Goal: Task Accomplishment & Management: Complete application form

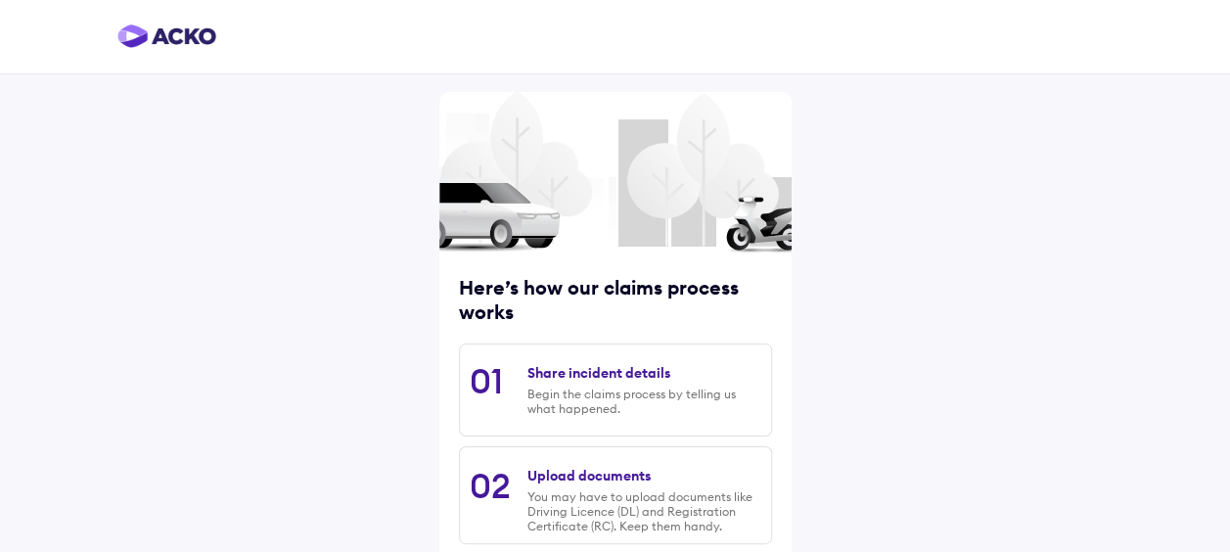
scroll to position [327, 0]
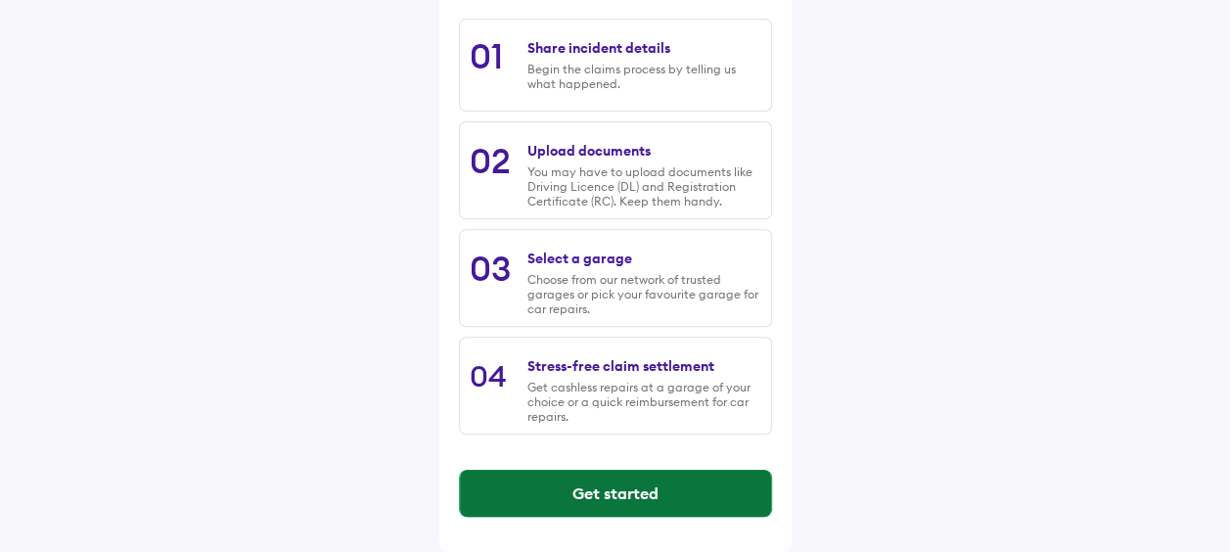
click at [623, 498] on button "Get started" at bounding box center [615, 493] width 311 height 47
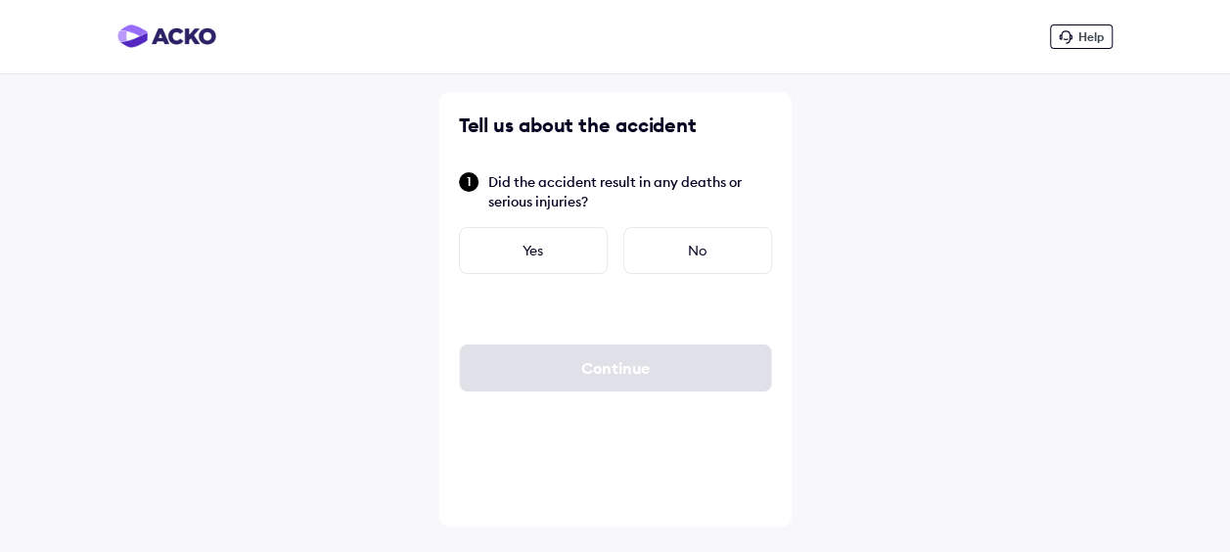
scroll to position [0, 0]
click at [669, 235] on div "No" at bounding box center [704, 250] width 149 height 47
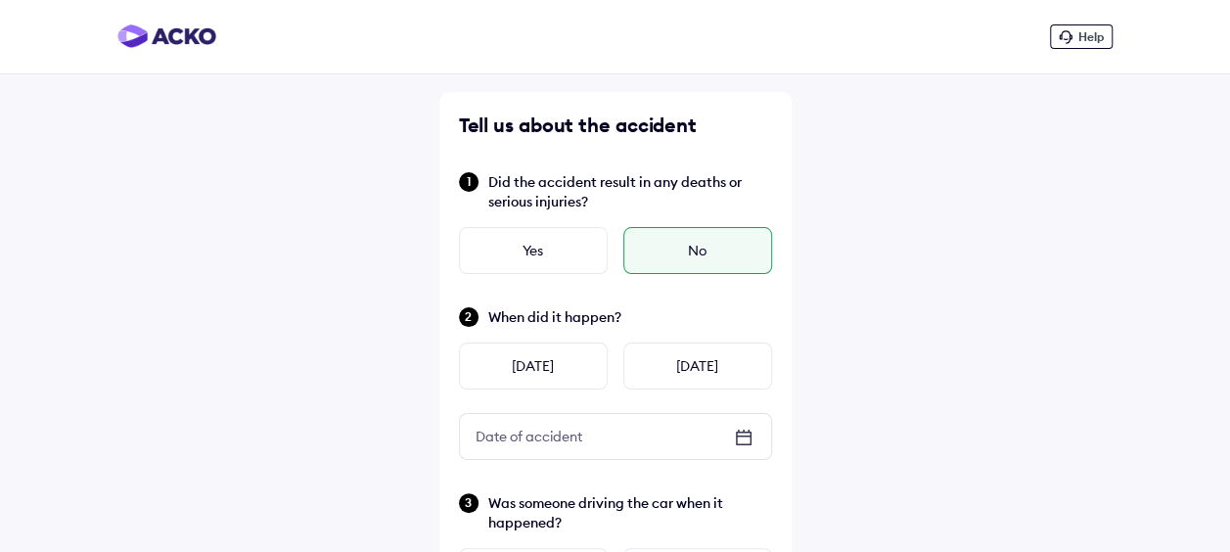
click at [740, 433] on icon at bounding box center [743, 437] width 23 height 23
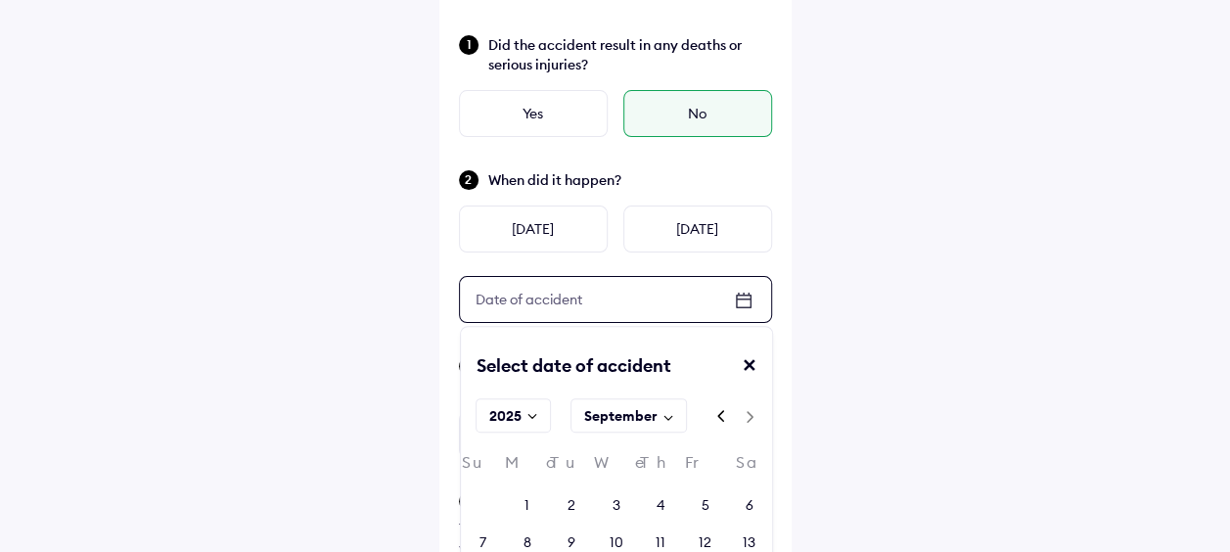
scroll to position [293, 0]
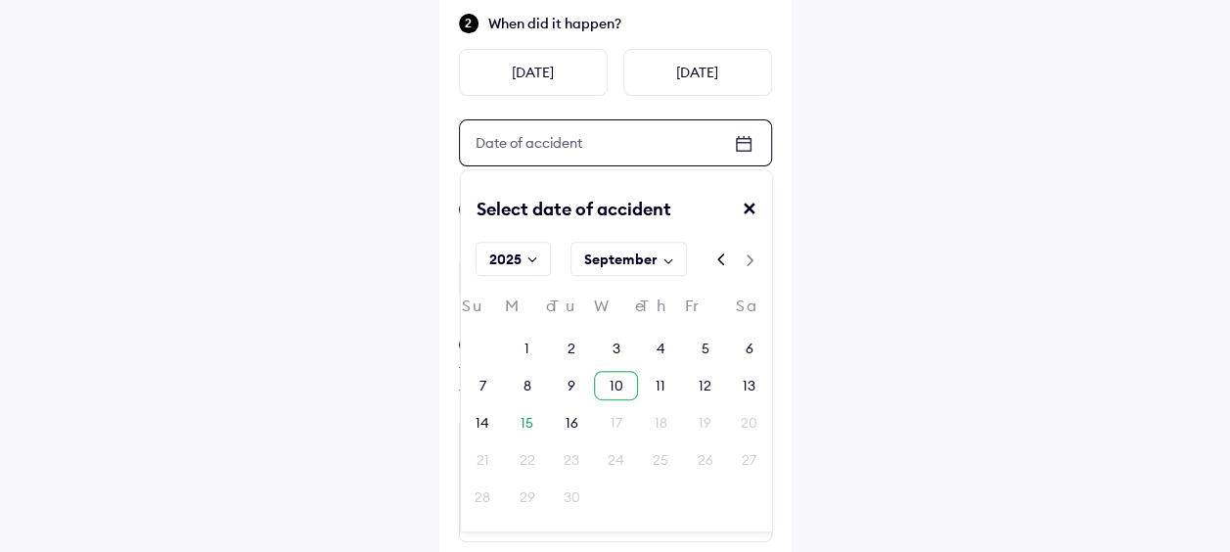
click at [624, 382] on div "10" at bounding box center [616, 385] width 44 height 29
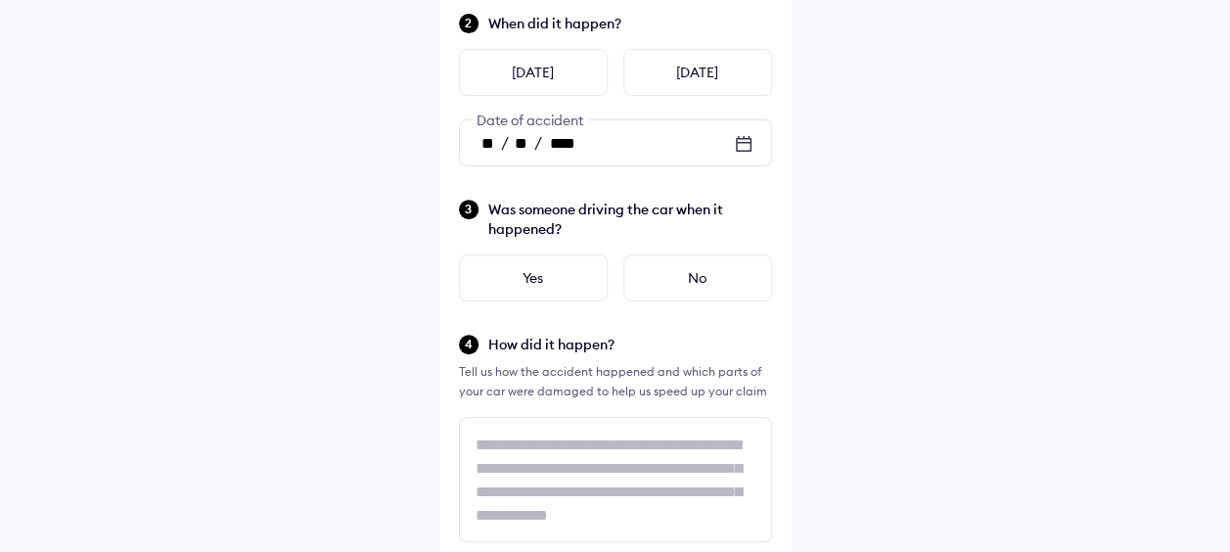
click at [857, 315] on div "Help Tell us about the accident Did the accident result in any deaths or seriou…" at bounding box center [615, 497] width 1230 height 1580
click at [503, 280] on div "Yes" at bounding box center [533, 277] width 149 height 47
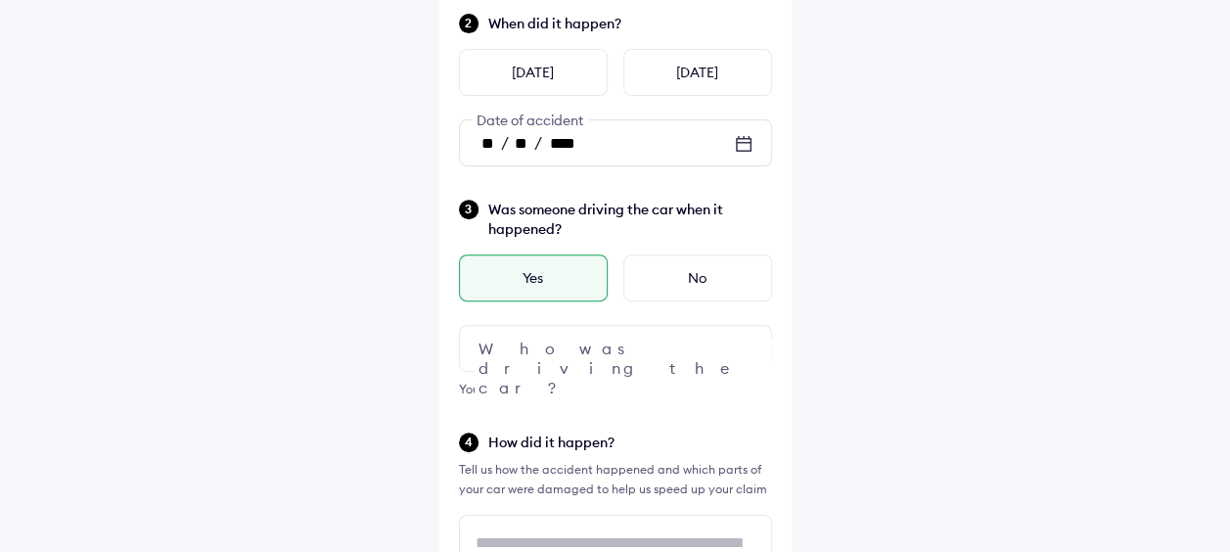
click at [608, 342] on div at bounding box center [615, 348] width 313 height 47
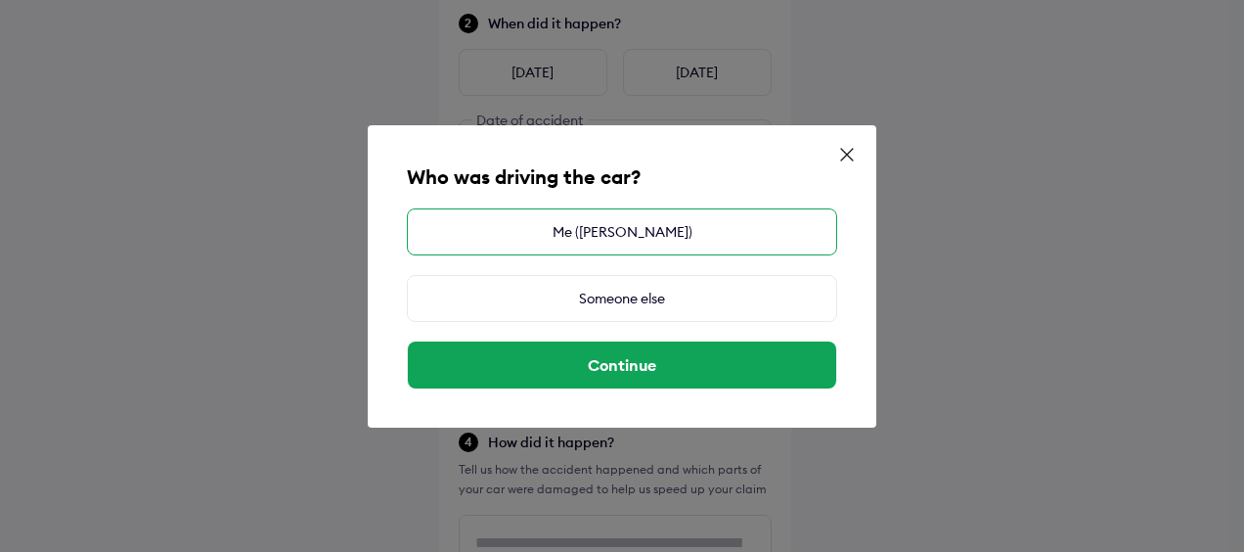
click at [670, 228] on div "Me ([PERSON_NAME])" at bounding box center [622, 231] width 430 height 47
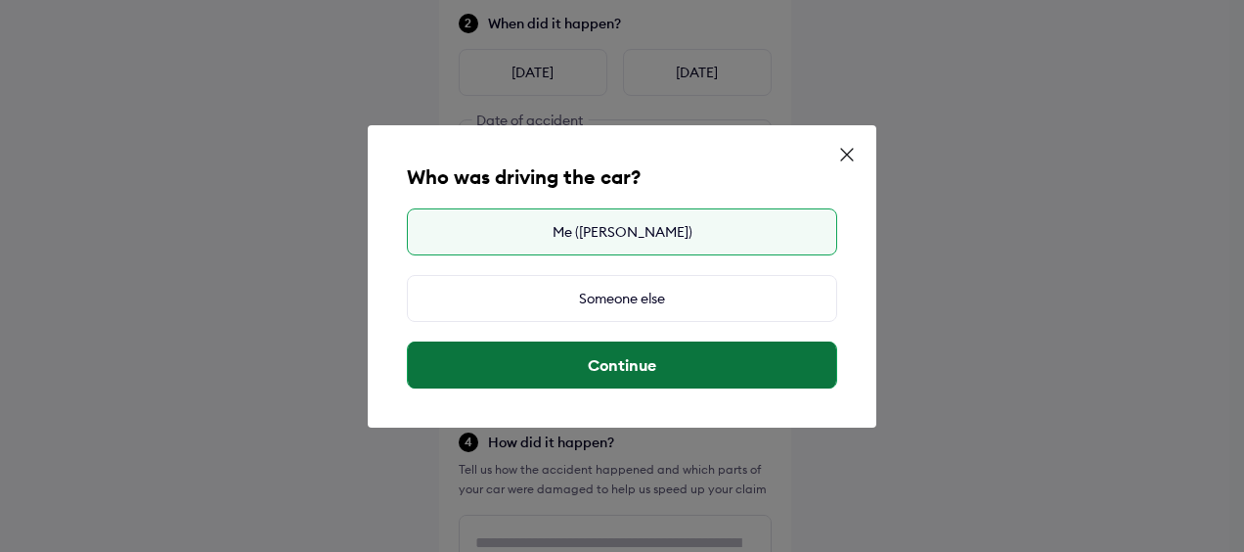
click at [771, 360] on button "Continue" at bounding box center [622, 364] width 428 height 47
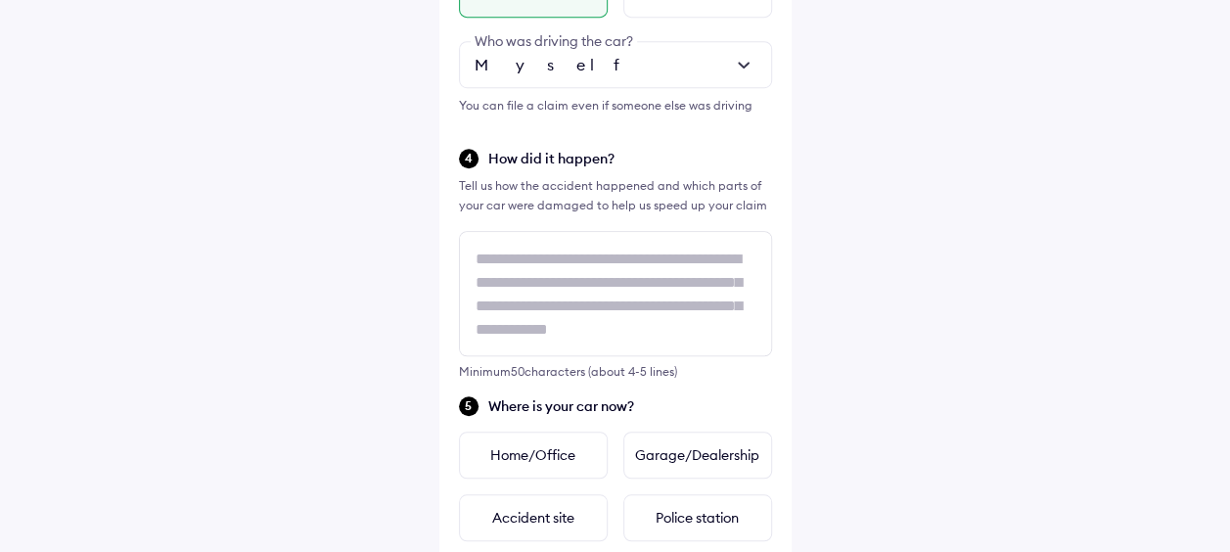
scroll to position [685, 0]
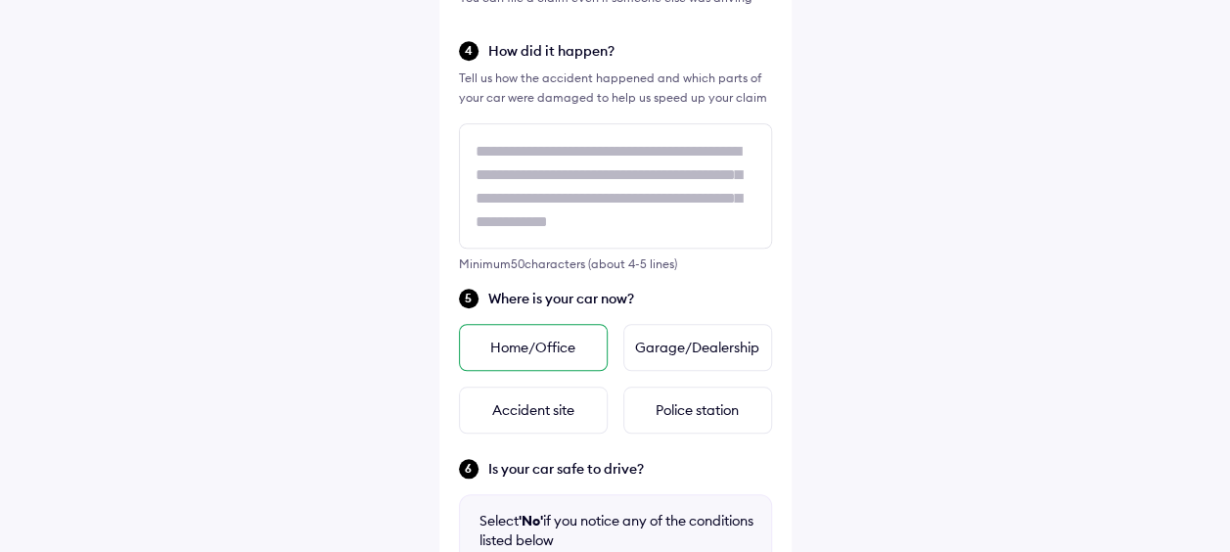
click at [560, 358] on div "Home/Office" at bounding box center [533, 347] width 149 height 47
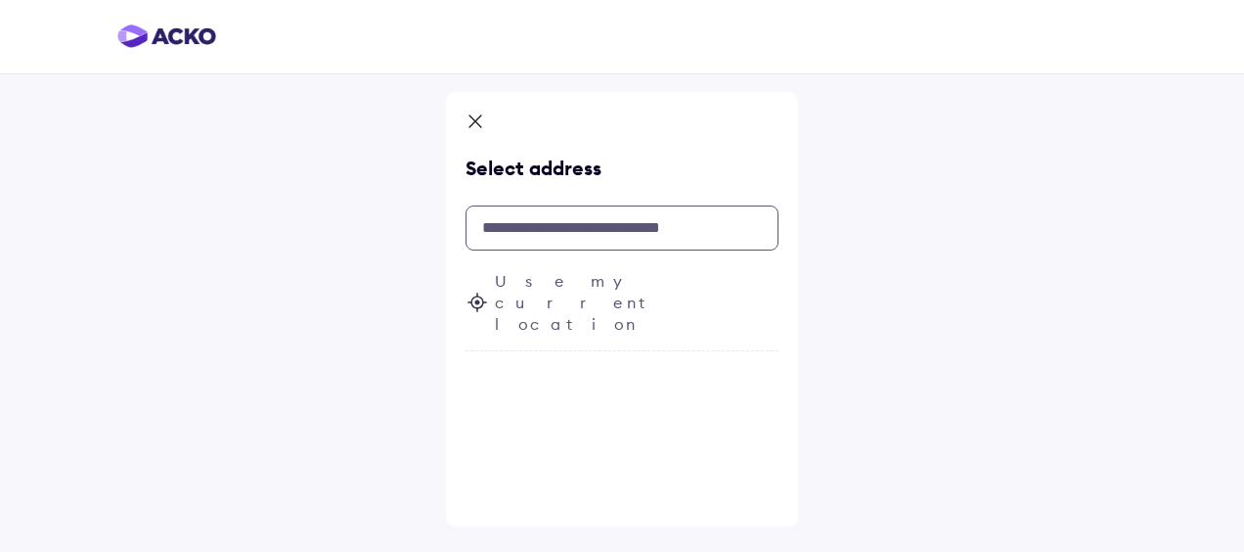
click at [571, 223] on input "text" at bounding box center [622, 227] width 313 height 45
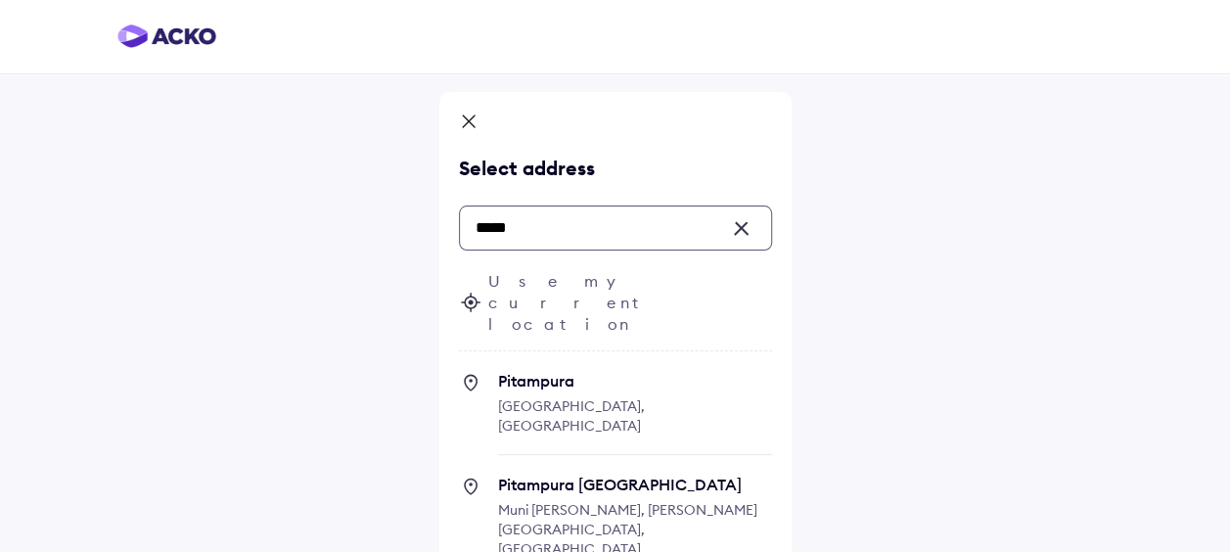
click at [591, 371] on span "Pitampura" at bounding box center [635, 381] width 274 height 20
type input "*****"
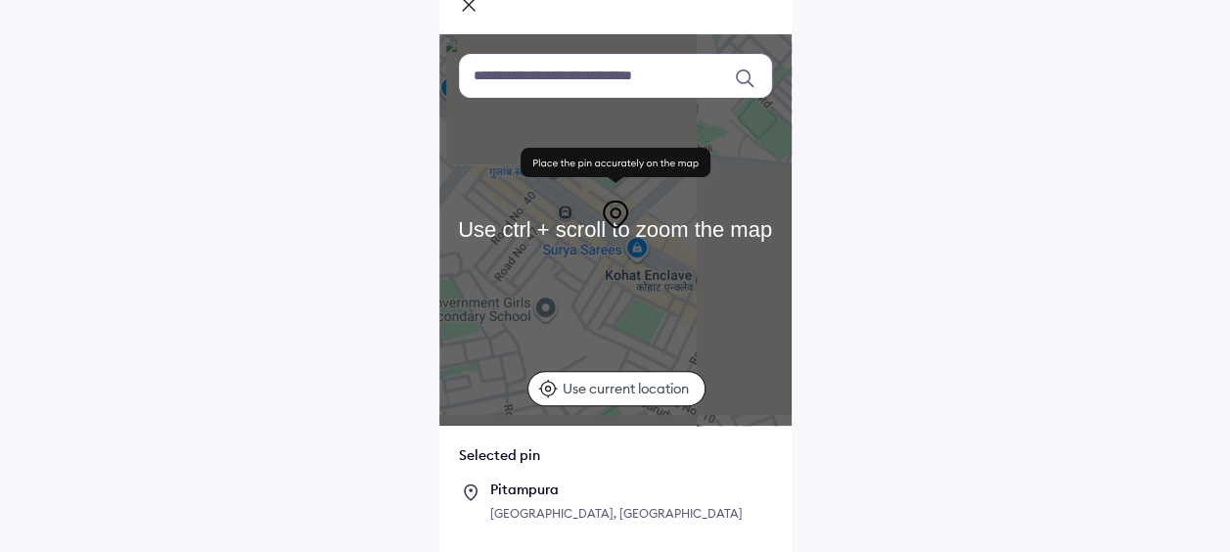
scroll to position [190, 0]
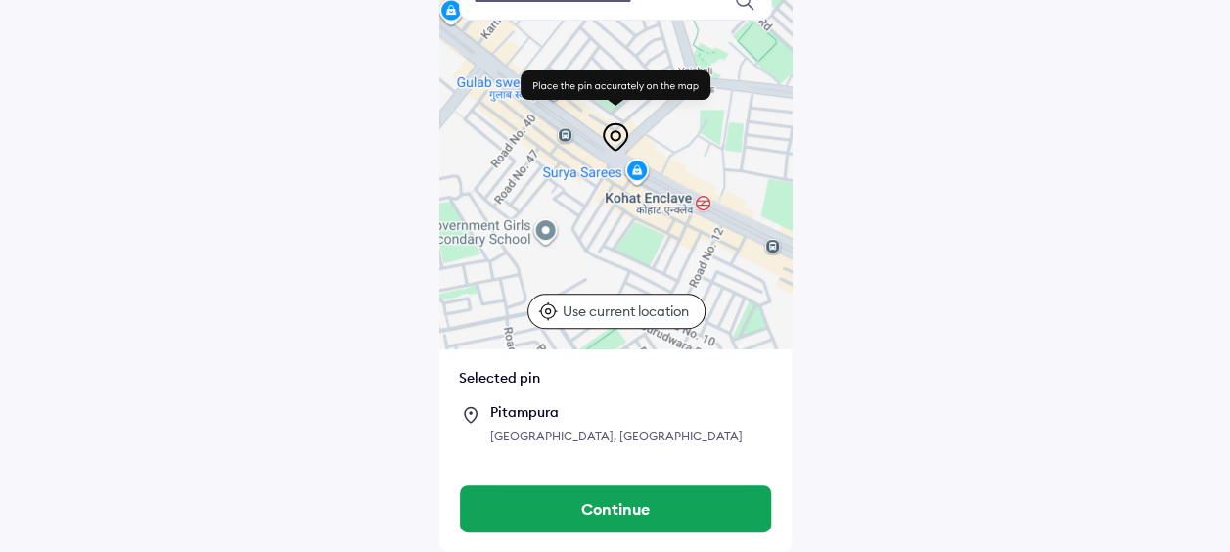
click at [940, 290] on div "Use ctrl + scroll to zoom the map Keyboard shortcuts Map Data Map data ©2025 Ma…" at bounding box center [615, 181] width 1230 height 742
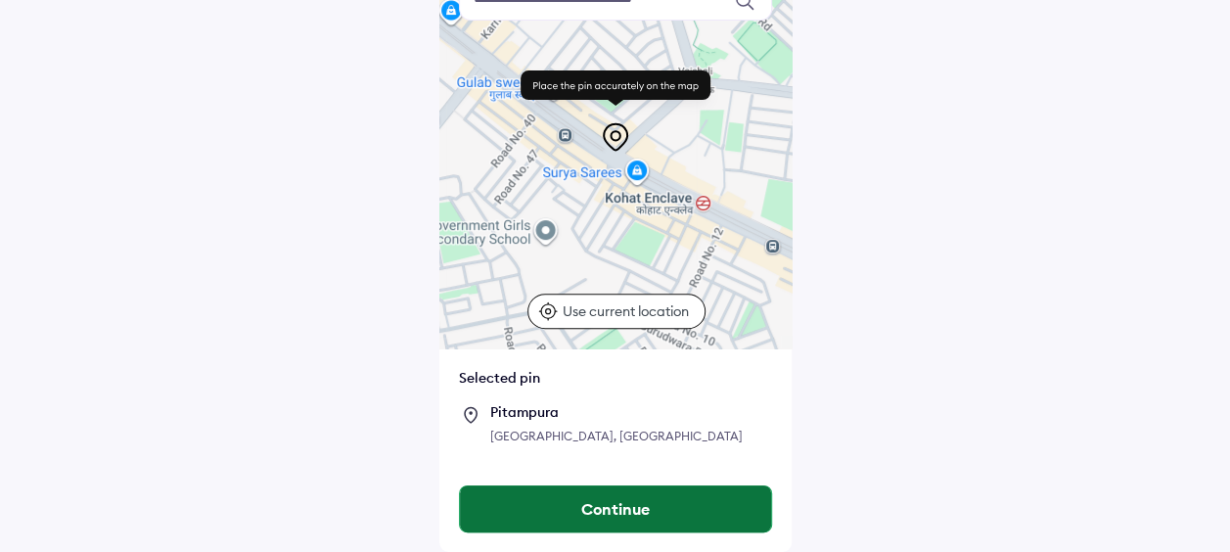
click at [655, 504] on button "Continue" at bounding box center [615, 508] width 311 height 47
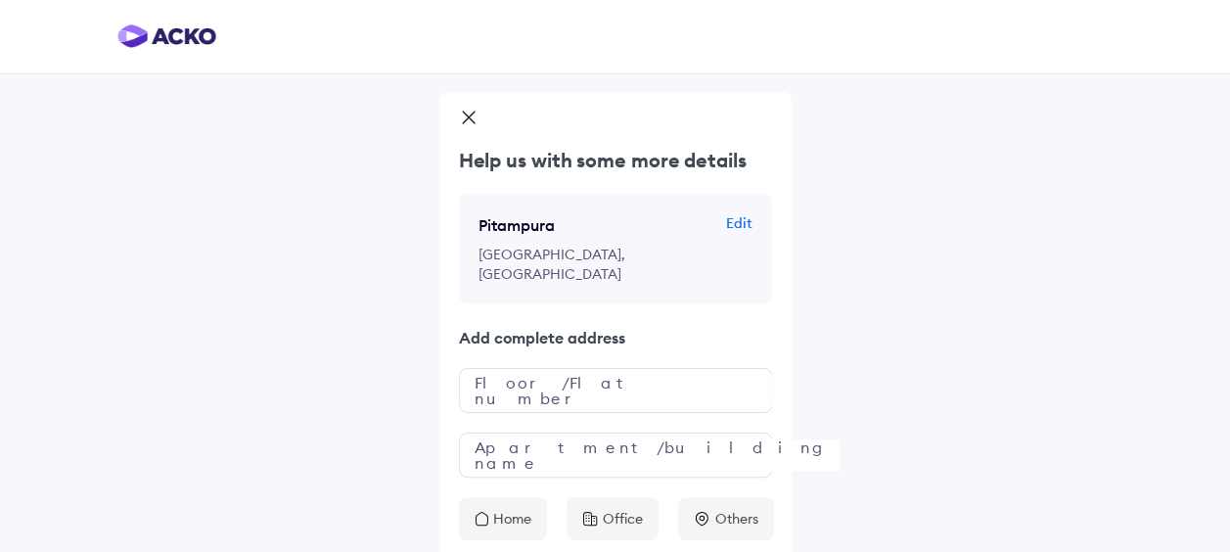
scroll to position [53, 0]
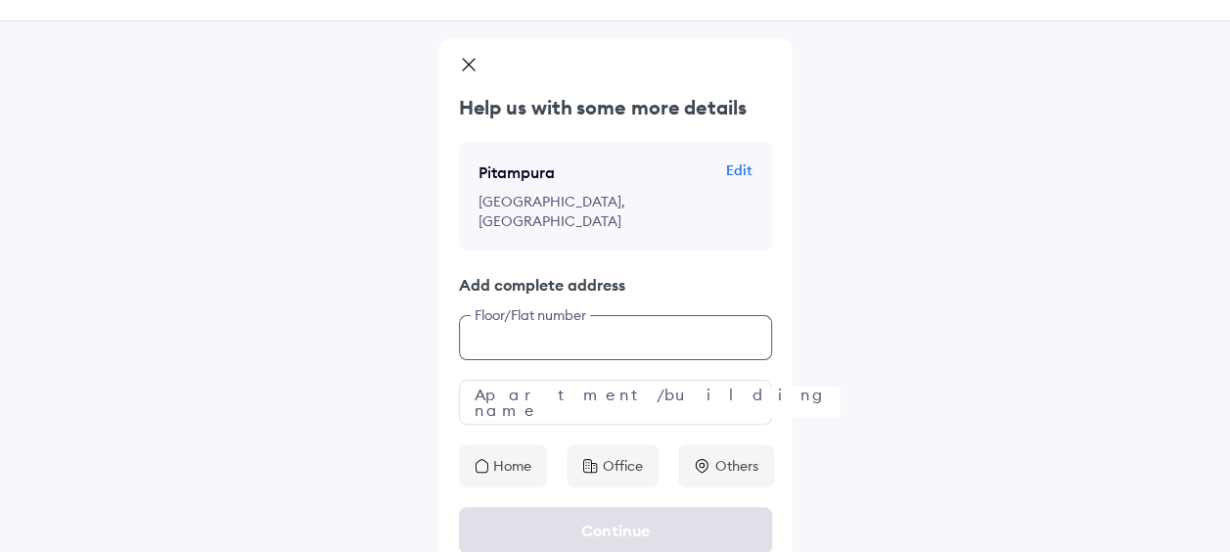
click at [575, 334] on input "text" at bounding box center [615, 337] width 313 height 45
click at [477, 325] on input "**********" at bounding box center [615, 337] width 313 height 45
type input "**********"
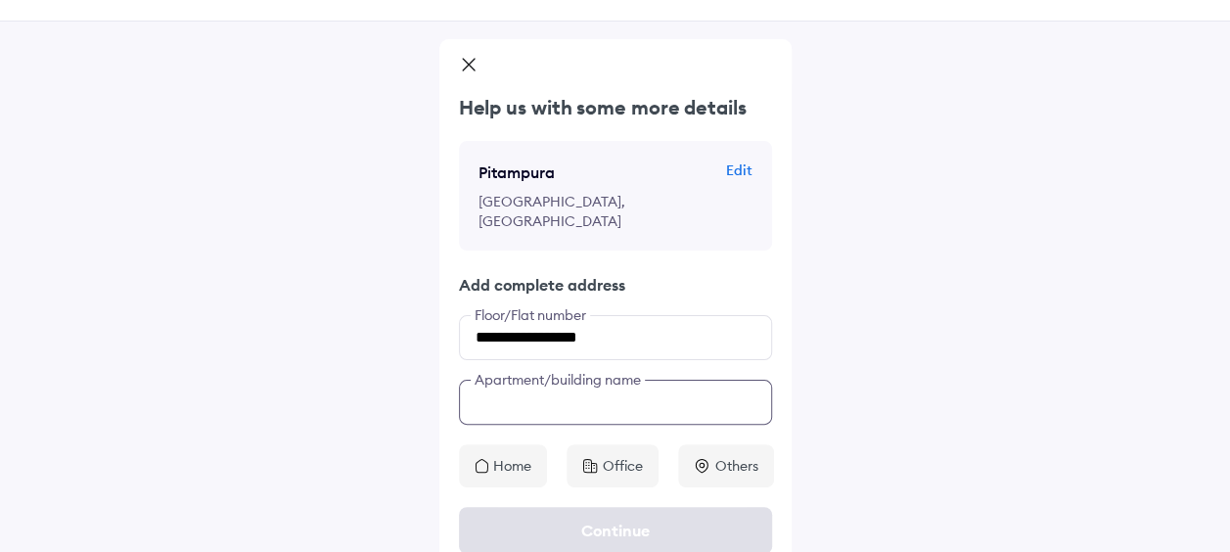
click at [540, 380] on input "text" at bounding box center [615, 402] width 313 height 45
type input "**********"
click at [512, 456] on p "Home" at bounding box center [512, 466] width 38 height 20
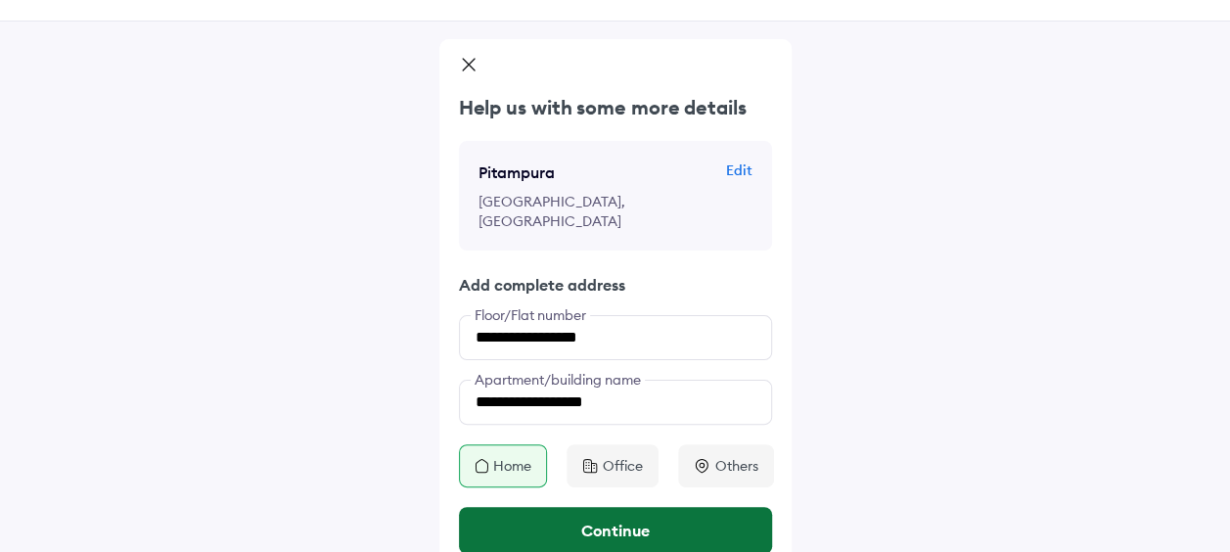
click at [648, 507] on button "Continue" at bounding box center [615, 530] width 313 height 47
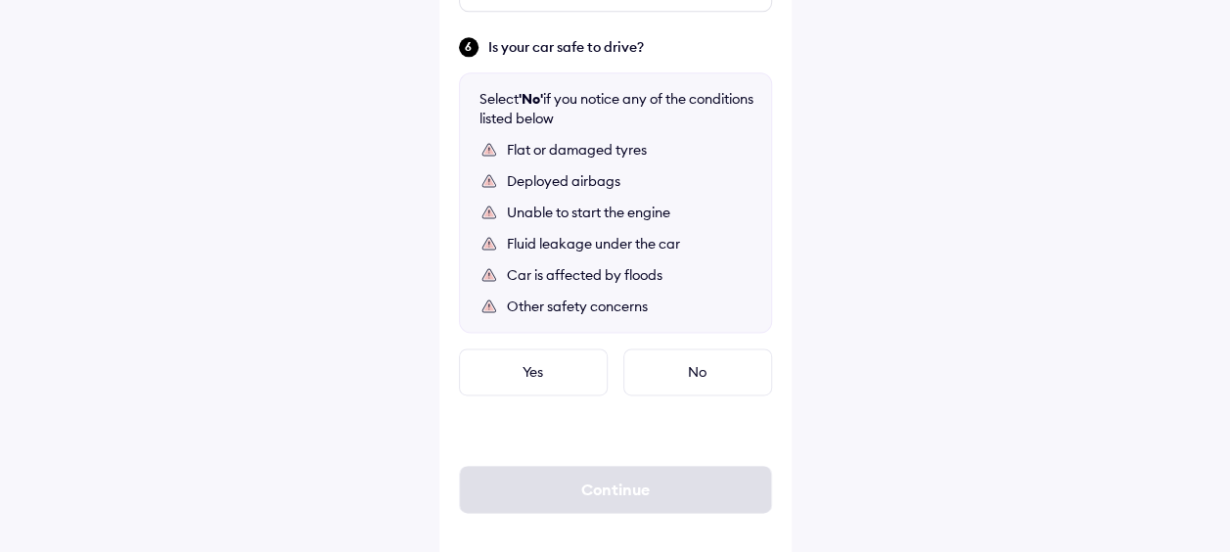
scroll to position [1197, 0]
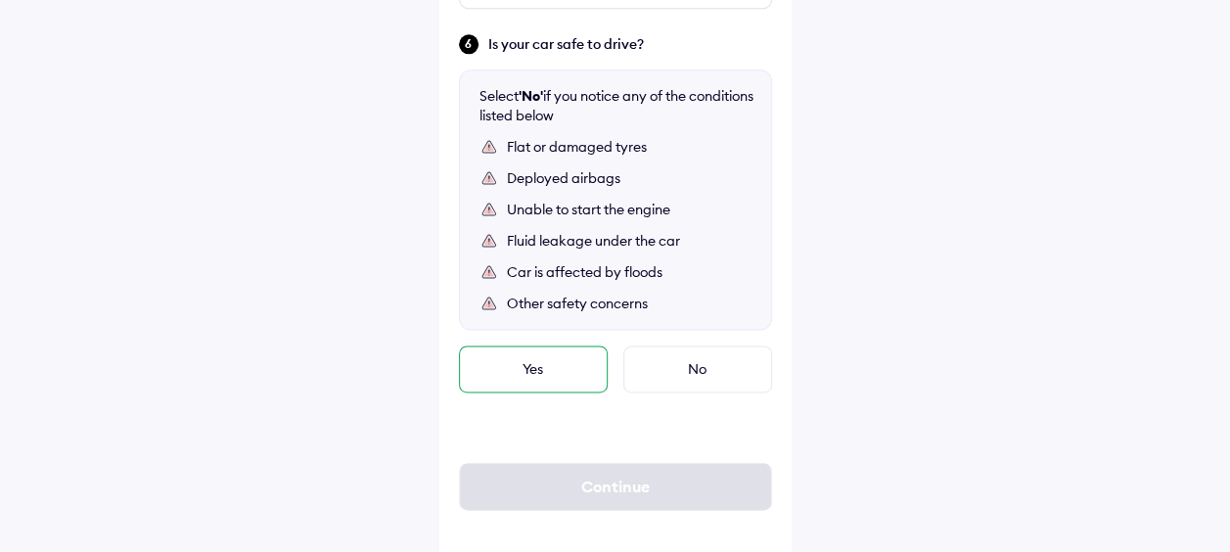
click at [552, 354] on div "Yes" at bounding box center [533, 368] width 149 height 47
click at [534, 348] on div "Yes" at bounding box center [533, 368] width 149 height 47
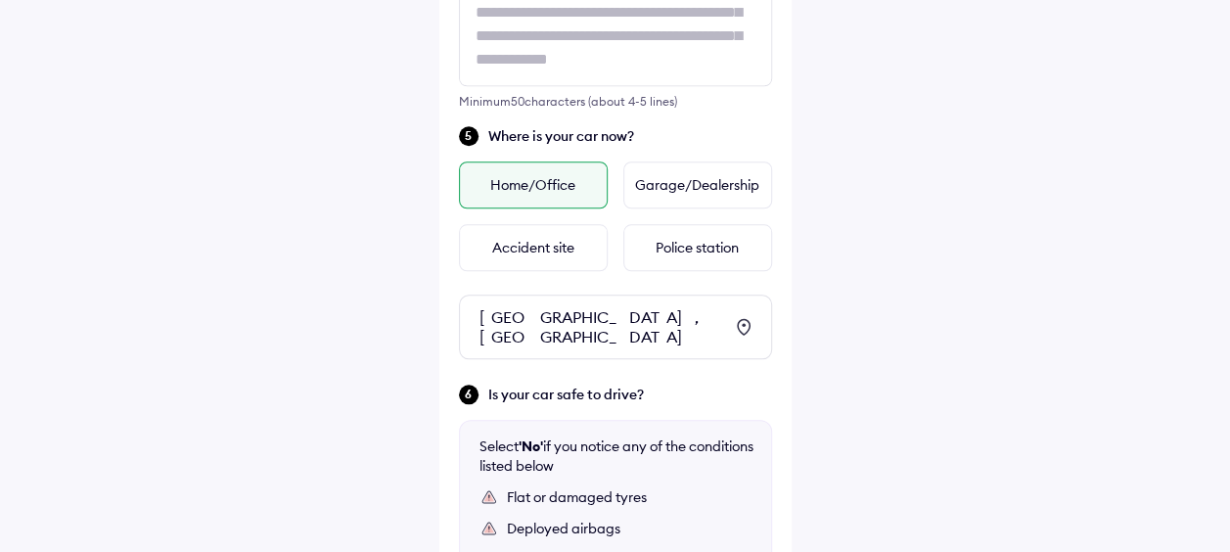
scroll to position [806, 0]
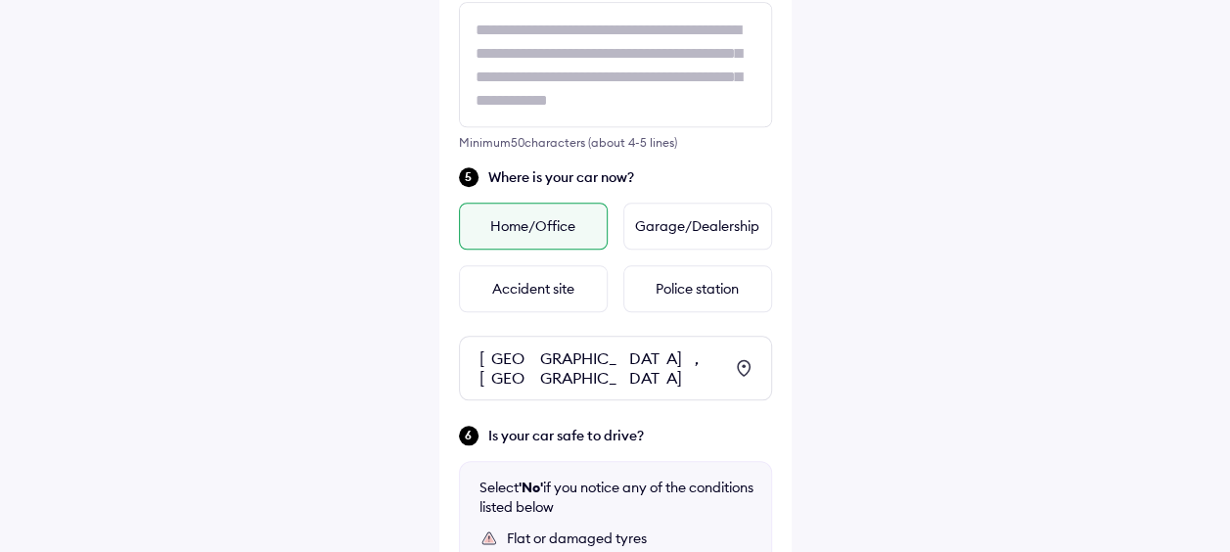
click at [587, 219] on div "Home/Office" at bounding box center [533, 225] width 149 height 47
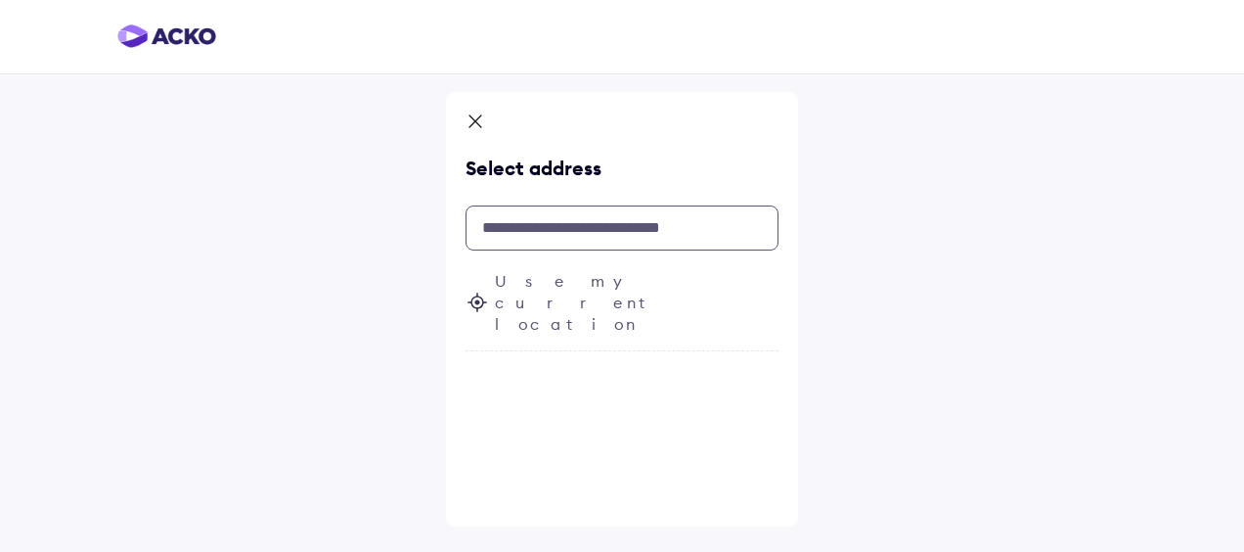
click at [555, 239] on input "text" at bounding box center [622, 227] width 313 height 45
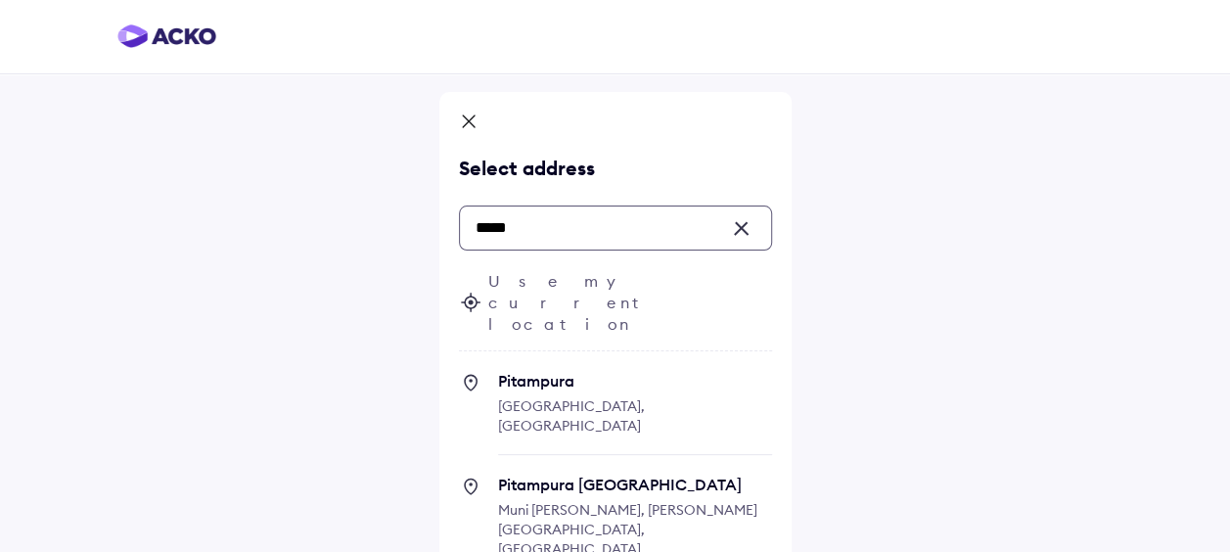
click at [636, 371] on span "Pitampura" at bounding box center [635, 381] width 274 height 20
type input "*****"
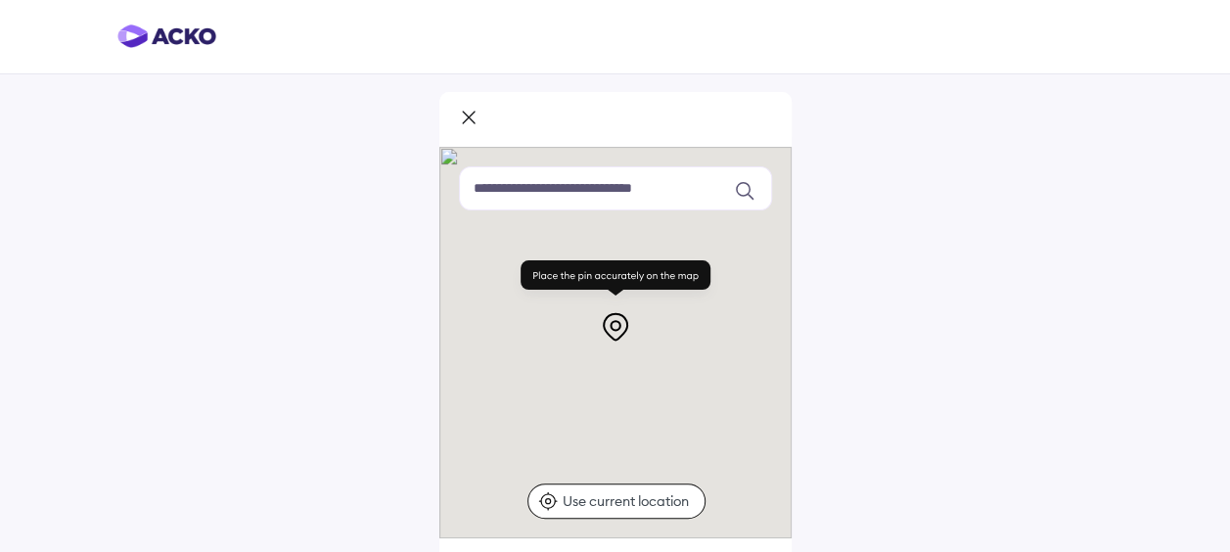
scroll to position [190, 0]
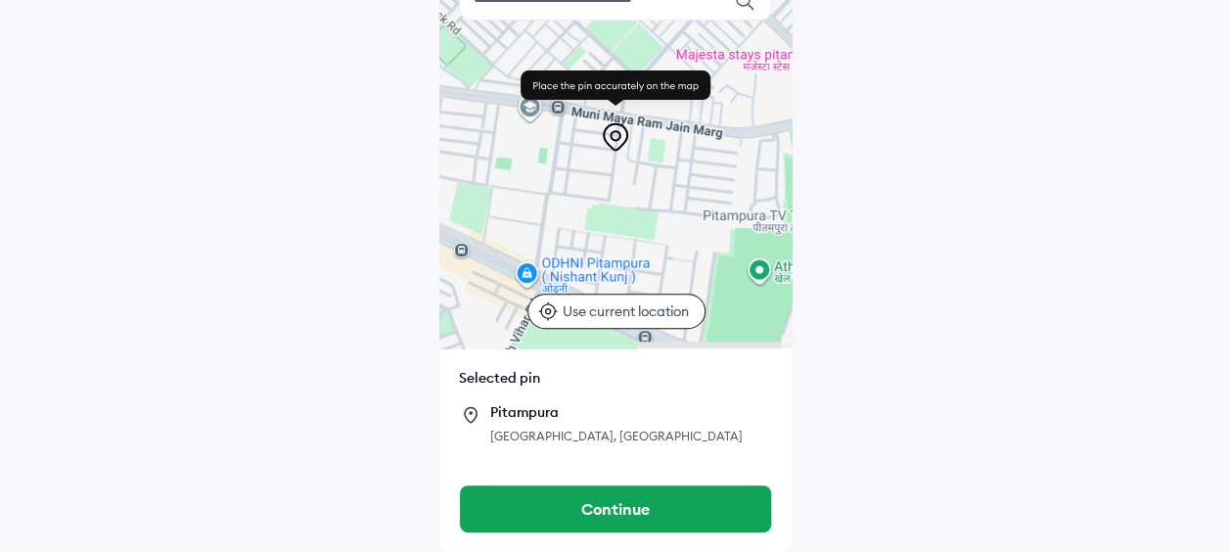
drag, startPoint x: 714, startPoint y: 240, endPoint x: 407, endPoint y: 241, distance: 307.2
click at [407, 241] on div "Keyboard shortcuts Map Data Map data ©2025 Map data ©2025 100 m Click to toggle…" at bounding box center [615, 181] width 1230 height 742
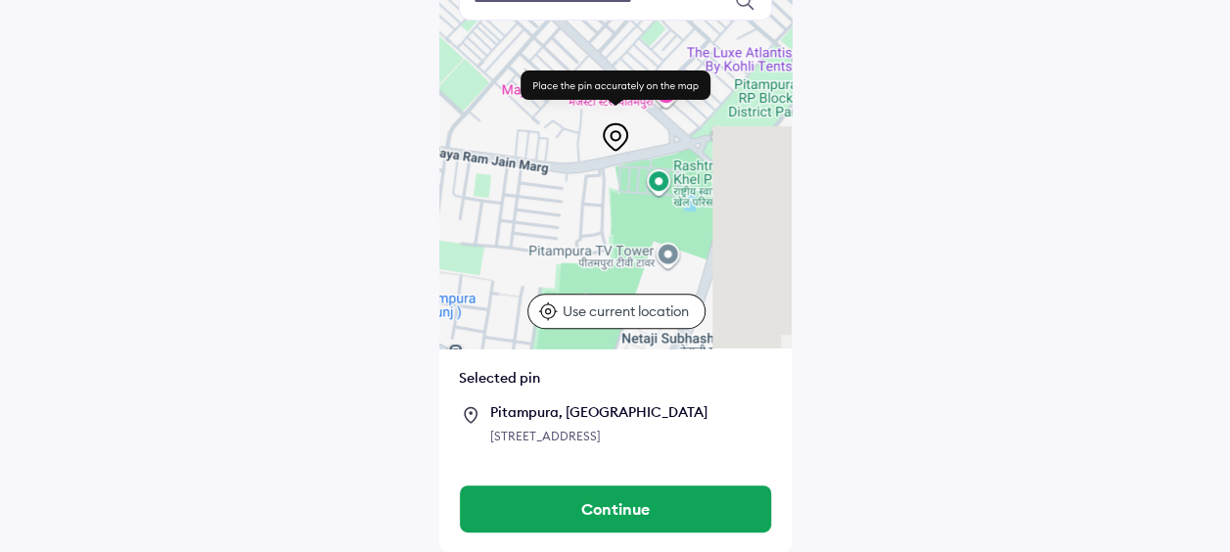
drag, startPoint x: 666, startPoint y: 225, endPoint x: 491, endPoint y: 264, distance: 179.4
click at [491, 264] on div at bounding box center [615, 152] width 352 height 391
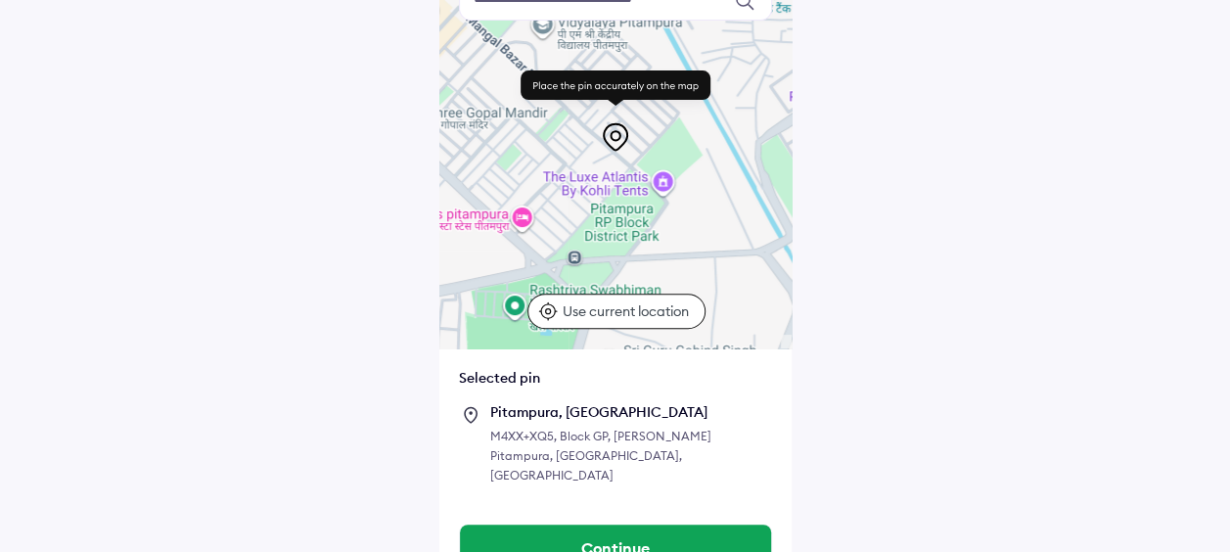
drag, startPoint x: 728, startPoint y: 224, endPoint x: 585, endPoint y: 352, distance: 191.9
click at [585, 352] on div "Keyboard shortcuts Map Data Map data ©2025 Map data ©2025 100 m Click to toggle…" at bounding box center [615, 231] width 352 height 548
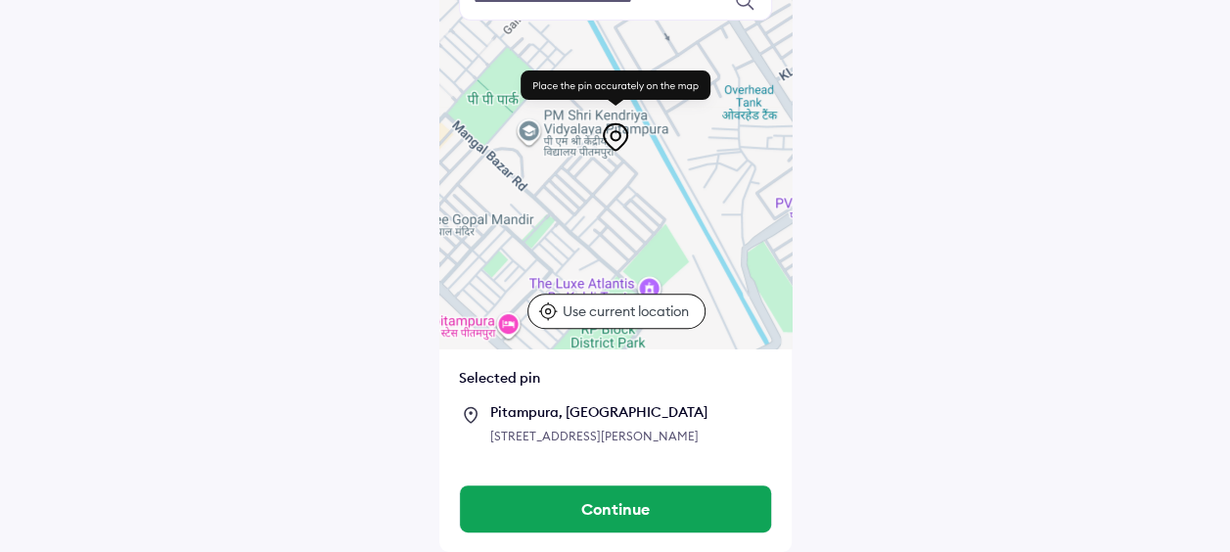
drag, startPoint x: 663, startPoint y: 239, endPoint x: 652, endPoint y: 350, distance: 112.1
click at [652, 350] on div "Keyboard shortcuts Map Data Map data ©2025 Map data ©2025 100 m Click to toggle…" at bounding box center [615, 211] width 352 height 509
click at [663, 232] on div at bounding box center [615, 152] width 352 height 391
click at [662, 232] on div at bounding box center [615, 152] width 352 height 391
click at [694, 247] on div at bounding box center [615, 152] width 352 height 391
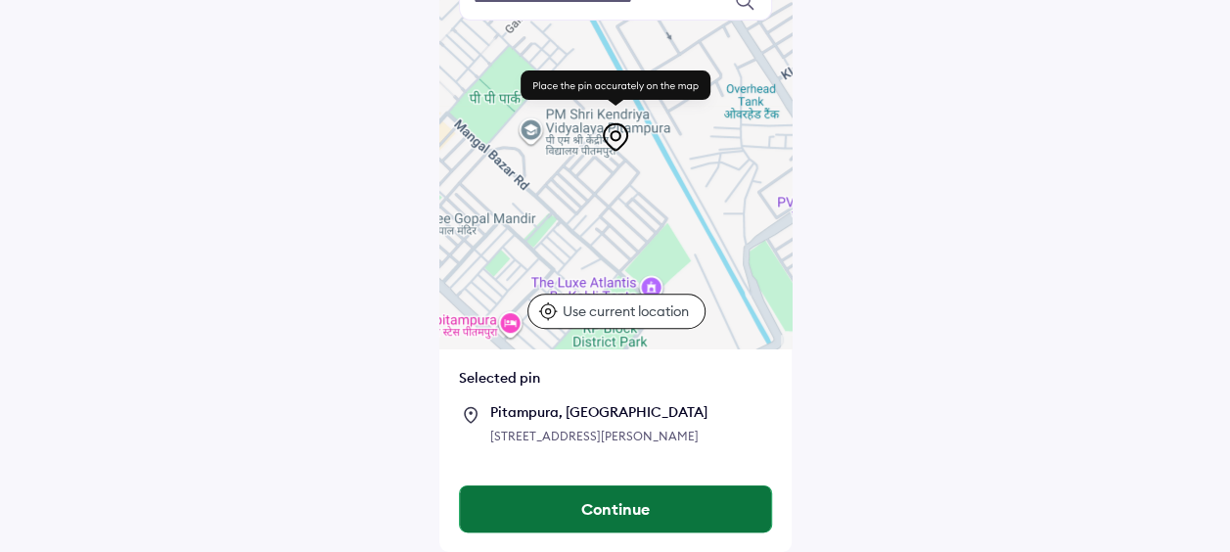
click at [680, 520] on button "Continue" at bounding box center [615, 508] width 311 height 47
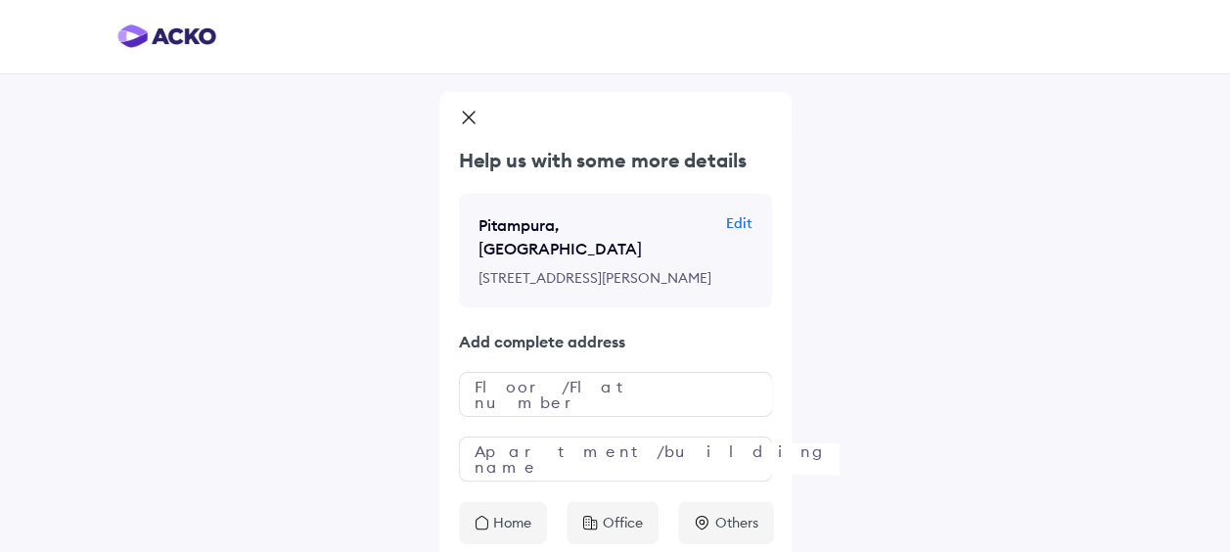
scroll to position [92, 0]
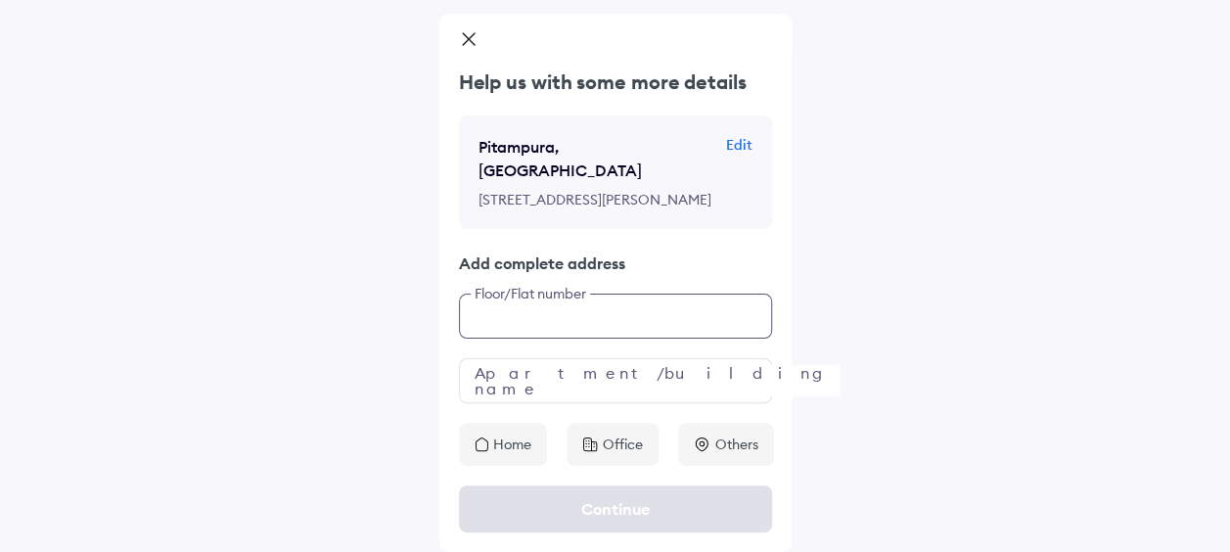
click at [552, 325] on input "text" at bounding box center [615, 315] width 313 height 45
type input "**********"
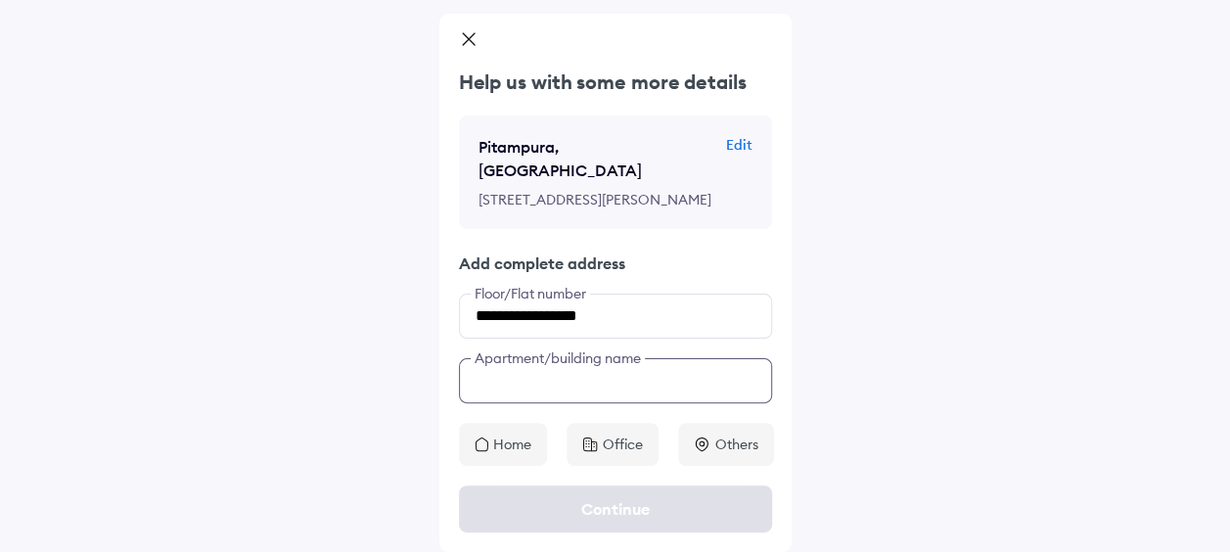
click at [563, 383] on input "text" at bounding box center [615, 380] width 313 height 45
type input "*"
type input "**********"
click at [526, 441] on p "Home" at bounding box center [512, 444] width 38 height 20
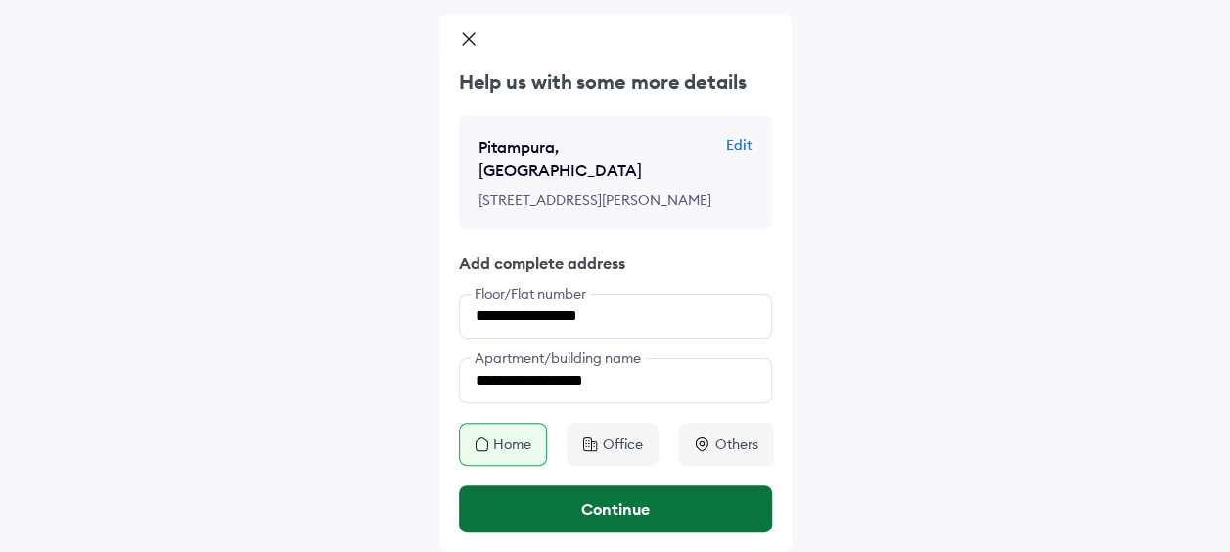
click at [686, 508] on button "Continue" at bounding box center [615, 508] width 313 height 47
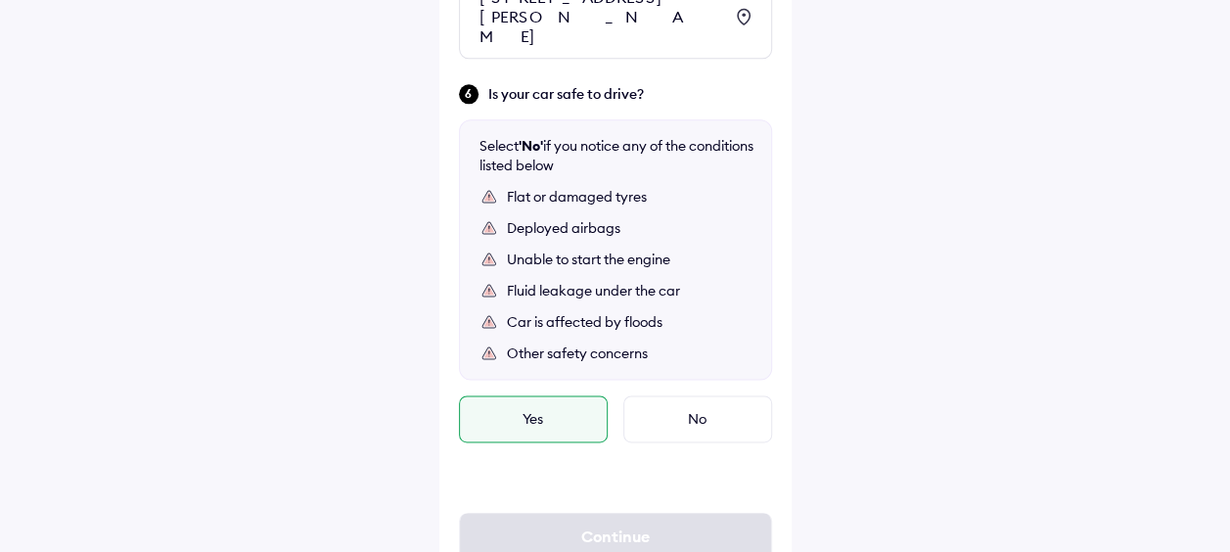
scroll to position [1233, 0]
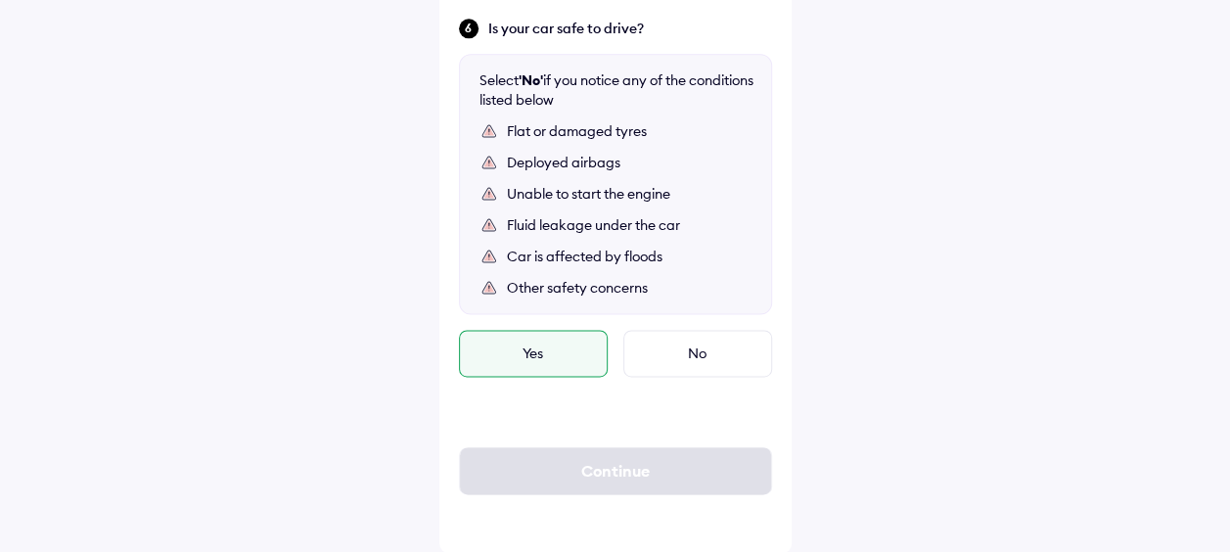
click at [561, 357] on div "Yes" at bounding box center [533, 353] width 149 height 47
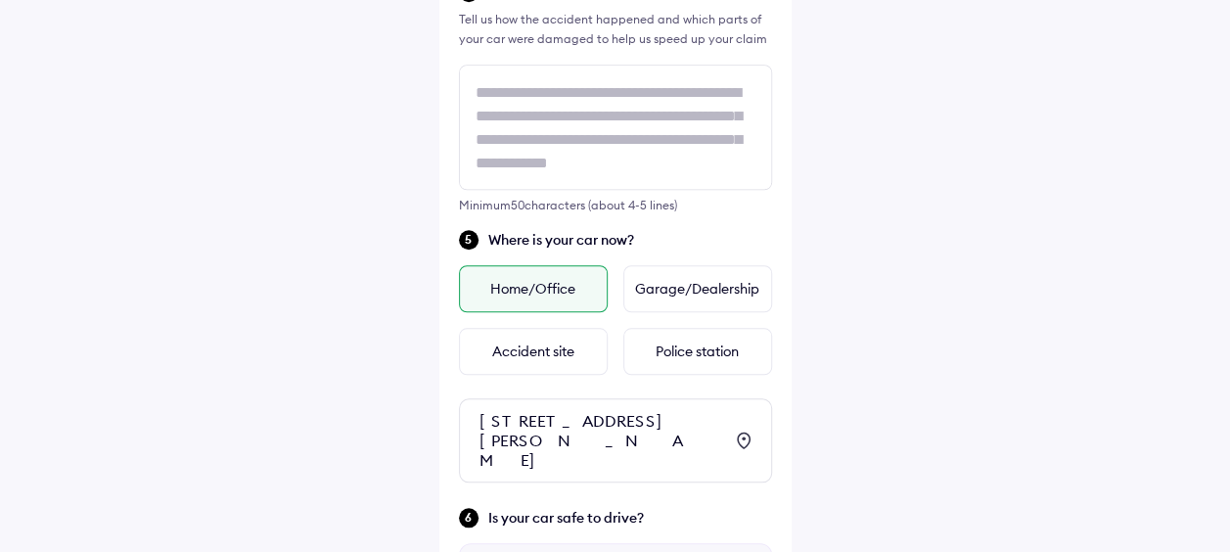
scroll to position [548, 0]
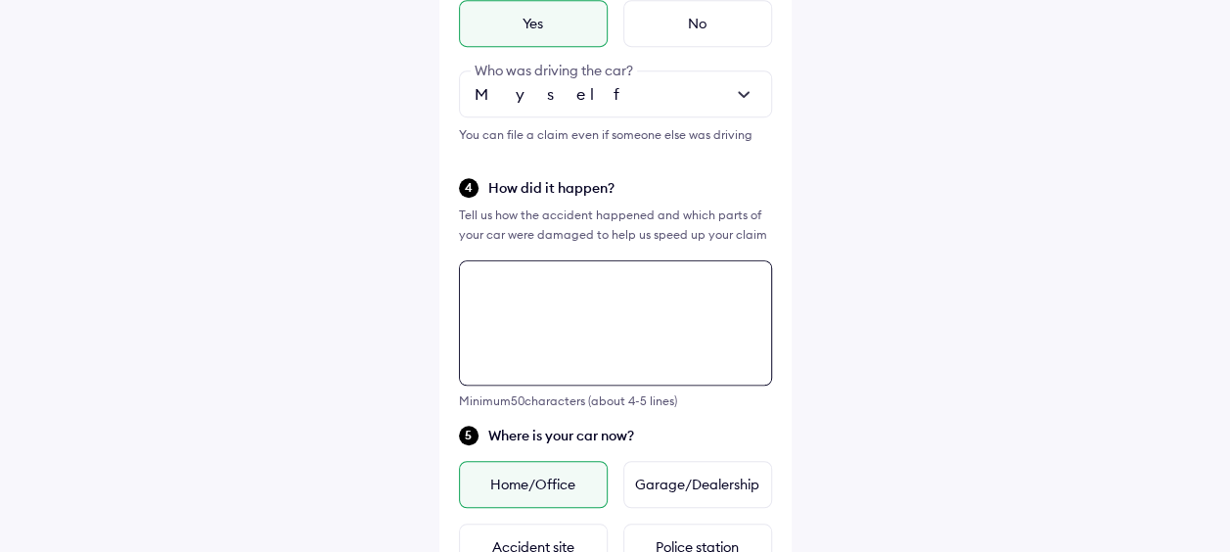
click at [695, 311] on textarea at bounding box center [615, 322] width 313 height 125
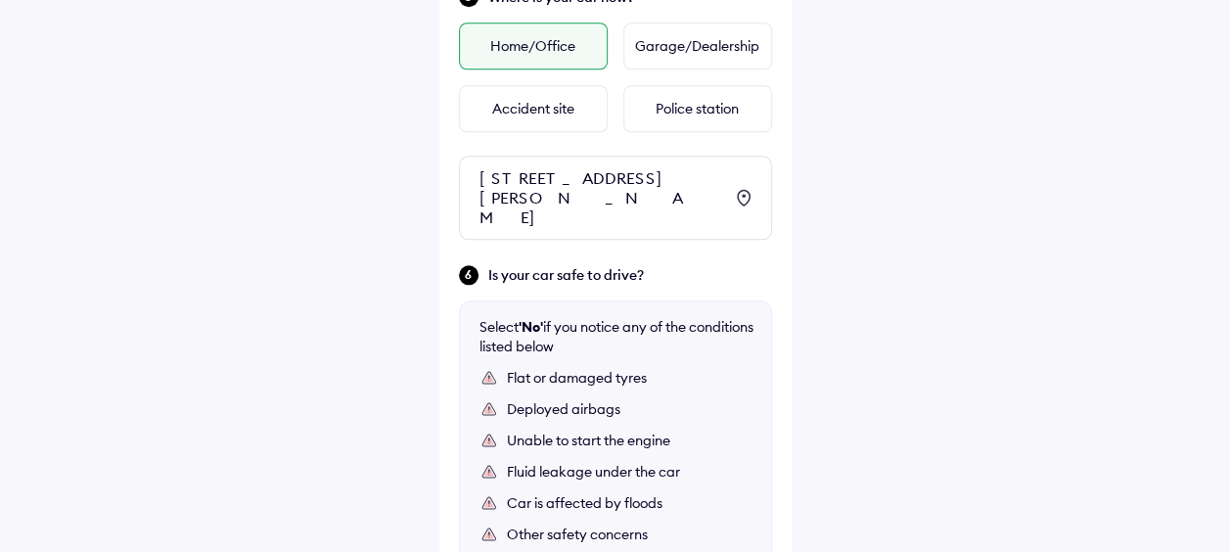
scroll to position [1102, 0]
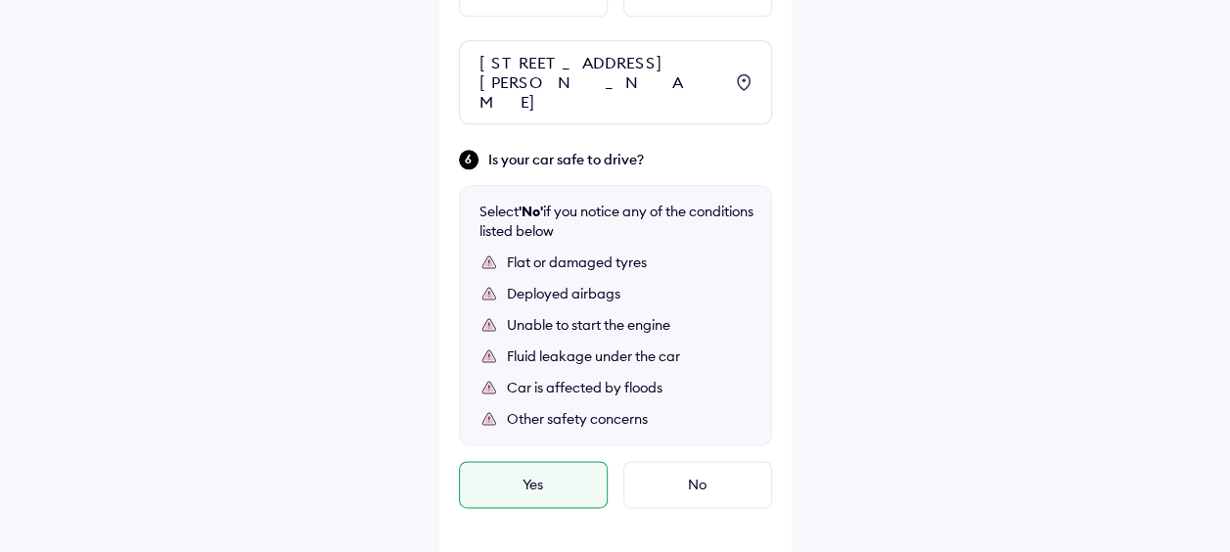
type textarea "**********"
click at [546, 482] on div "Yes" at bounding box center [533, 484] width 149 height 47
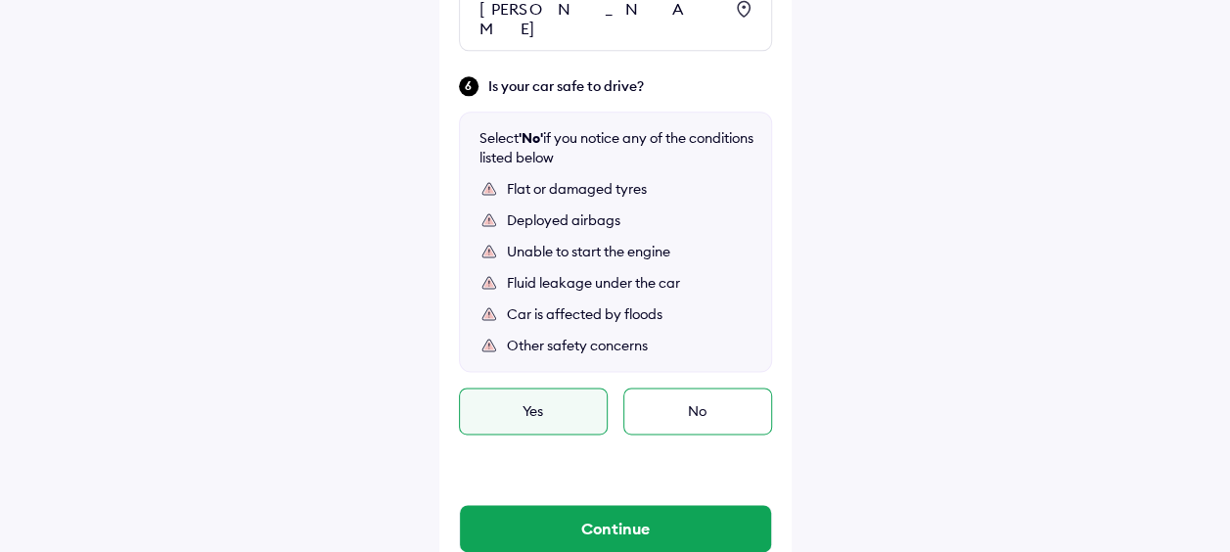
scroll to position [1233, 0]
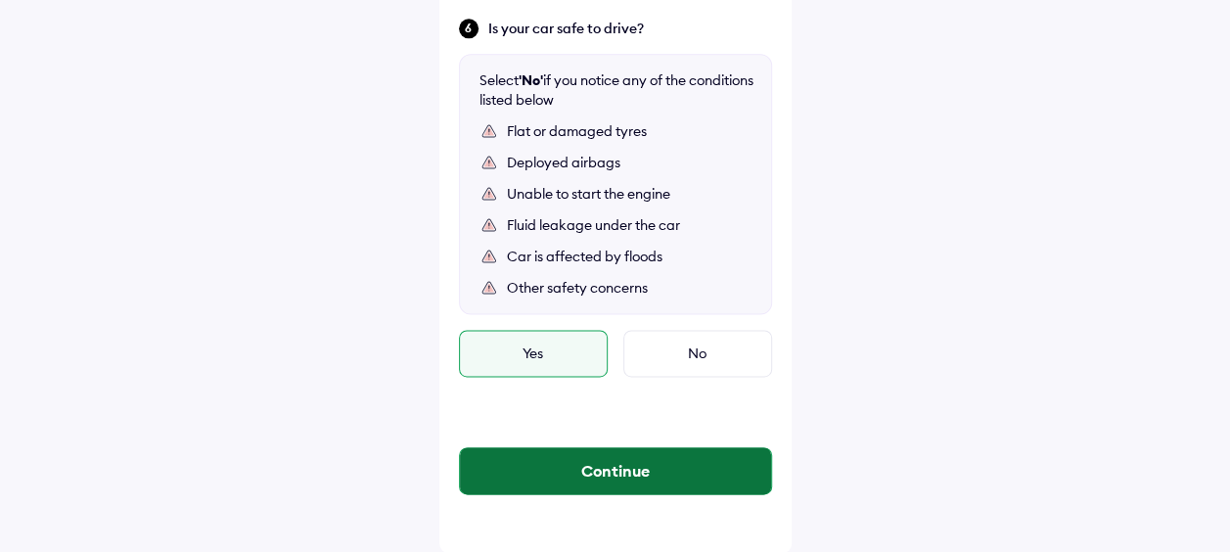
click at [616, 447] on button "Continue" at bounding box center [615, 470] width 311 height 47
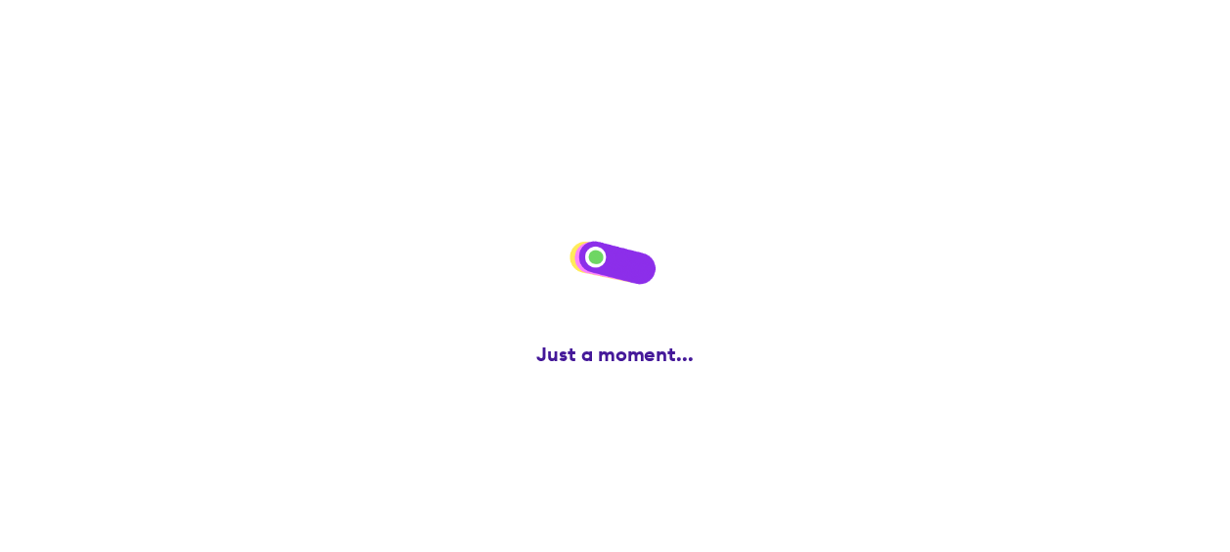
scroll to position [0, 0]
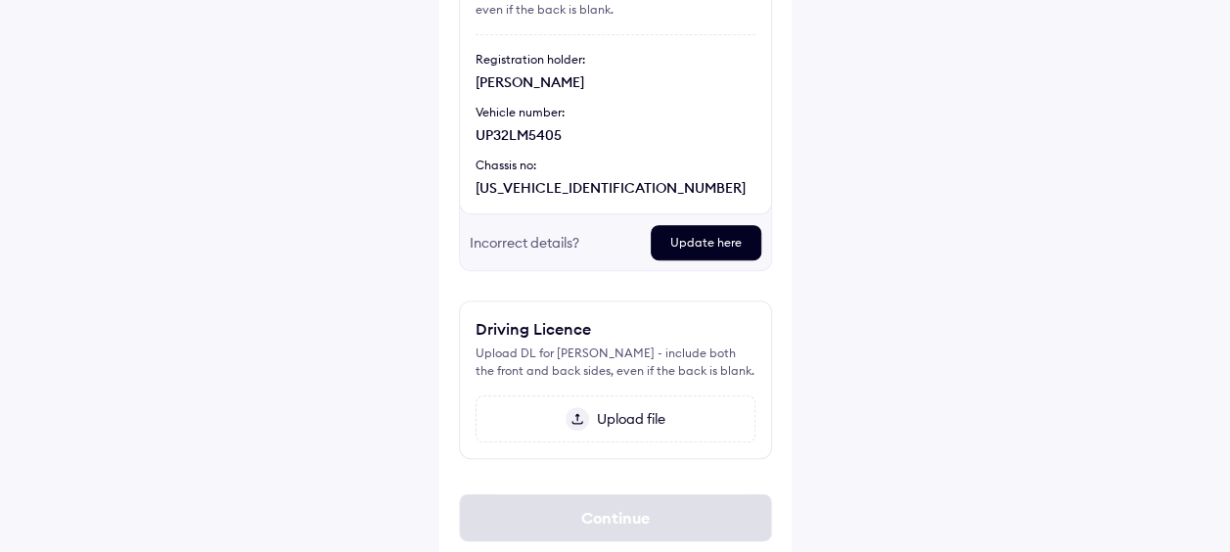
scroll to position [293, 0]
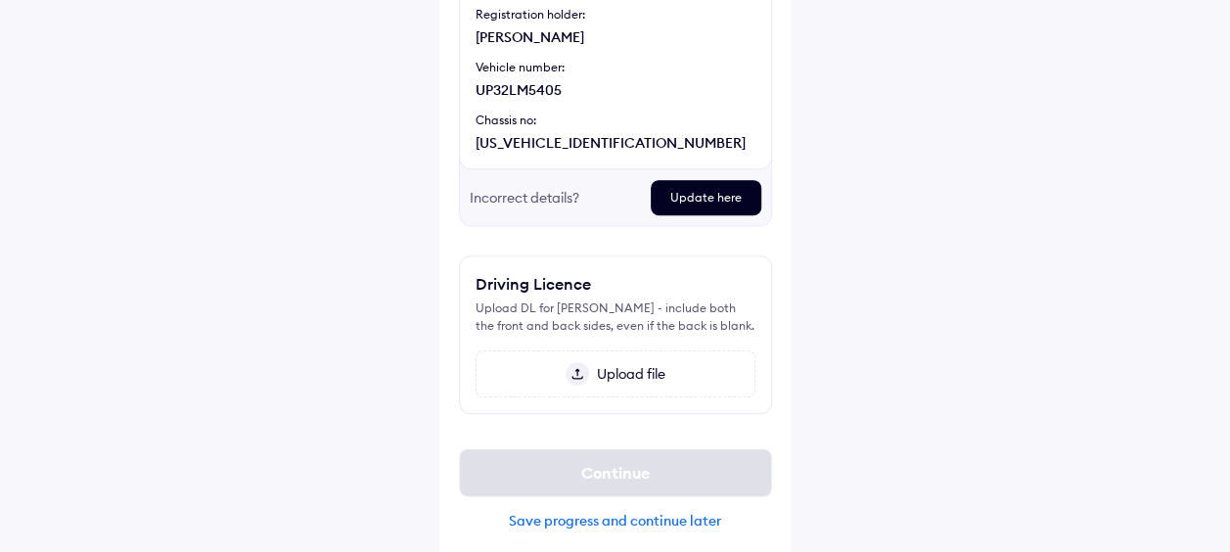
click at [646, 366] on span "Upload file" at bounding box center [627, 374] width 76 height 18
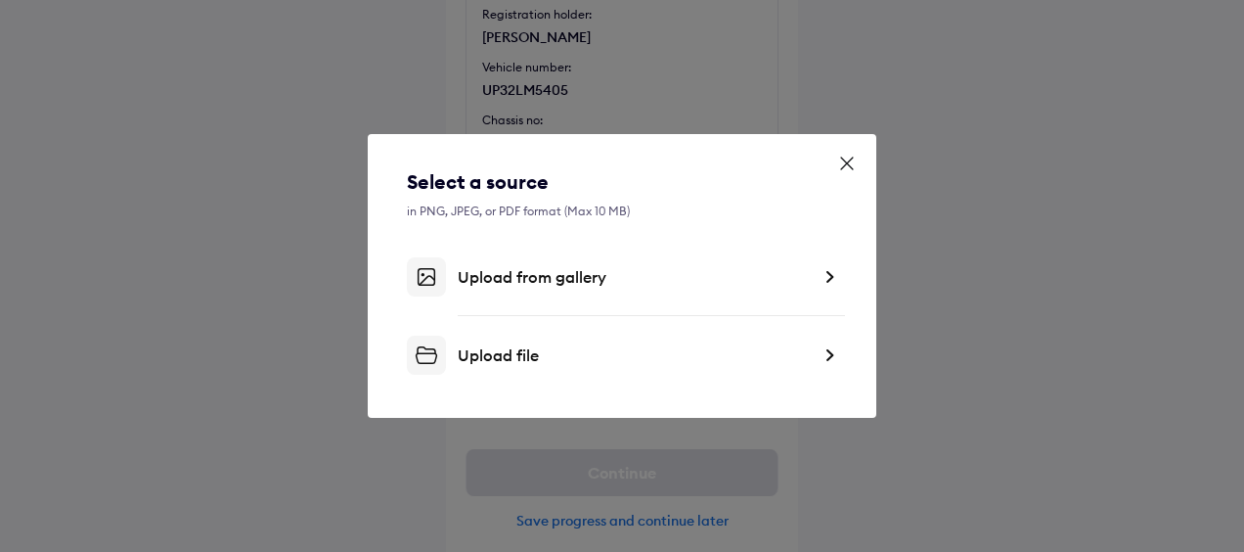
click at [612, 356] on div "Upload file" at bounding box center [634, 355] width 352 height 20
